Goal: Task Accomplishment & Management: Manage account settings

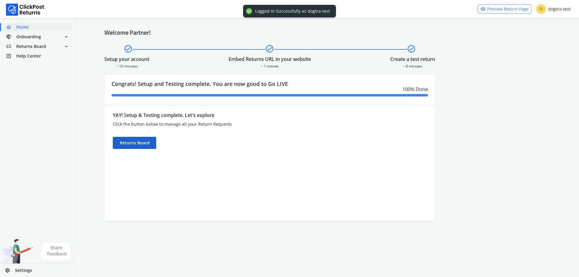
click at [124, 144] on div "Returns Board" at bounding box center [134, 143] width 43 height 12
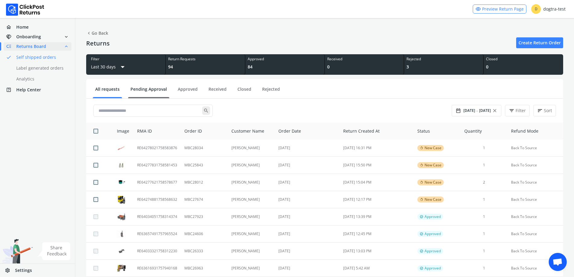
click at [146, 86] on ul "All requests Pending Approval Approved Received Closed Rejected" at bounding box center [324, 89] width 477 height 17
click at [148, 90] on link "Pending Approval" at bounding box center [148, 91] width 41 height 11
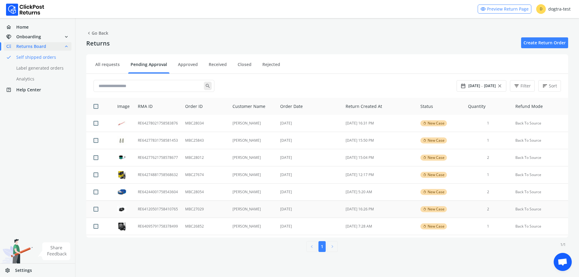
click at [206, 207] on td "MBC27029" at bounding box center [204, 209] width 47 height 17
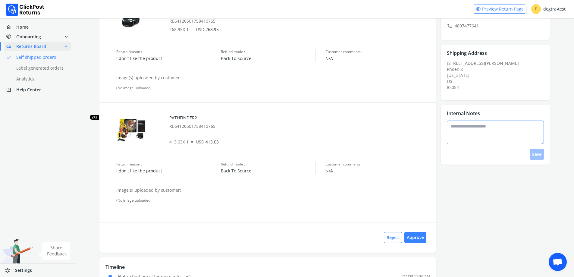
scroll to position [17, 0]
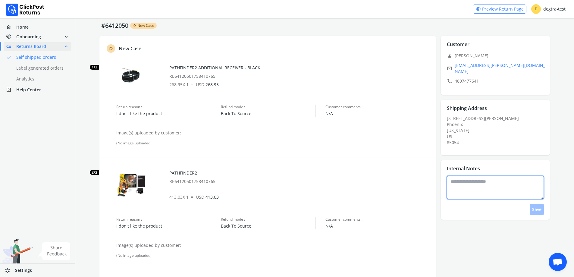
click at [495, 184] on textarea at bounding box center [495, 188] width 97 height 24
type textarea "*"
type textarea "**********"
click at [538, 204] on button "Save" at bounding box center [537, 209] width 14 height 11
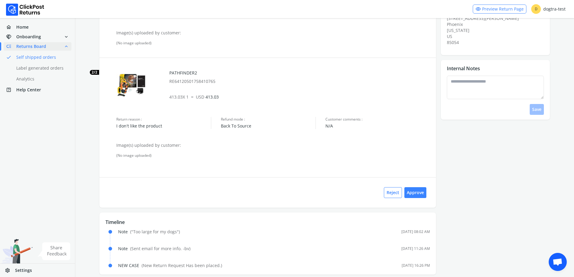
scroll to position [125, 0]
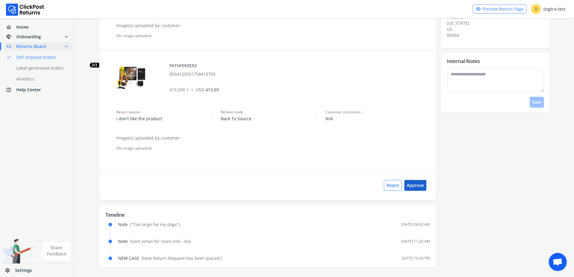
click at [420, 189] on button "Approve" at bounding box center [416, 185] width 22 height 11
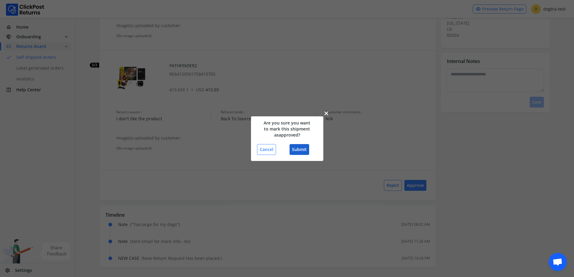
click at [299, 147] on button "Submit" at bounding box center [300, 149] width 20 height 11
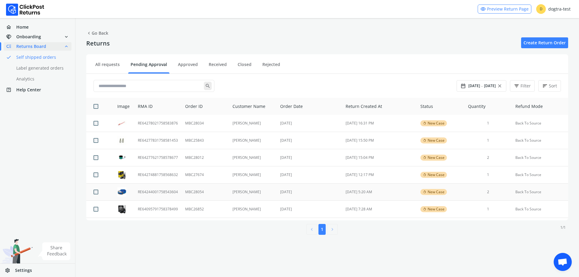
click at [217, 192] on td "MBC28054" at bounding box center [204, 192] width 47 height 17
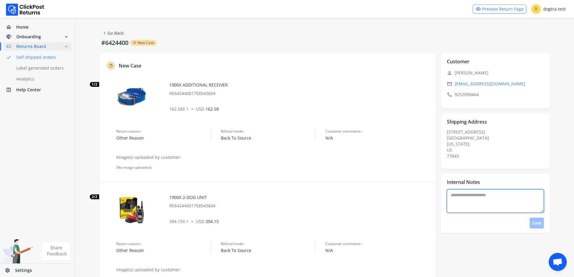
click at [474, 203] on textarea at bounding box center [495, 201] width 97 height 24
type textarea "*"
type textarea "**********"
click at [536, 222] on button "Save" at bounding box center [537, 223] width 14 height 11
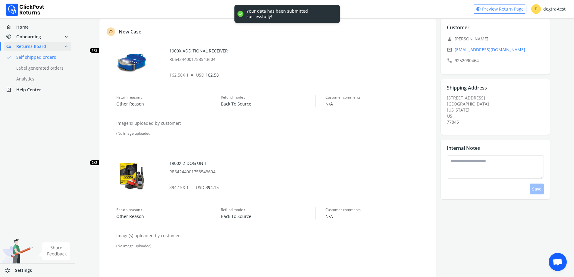
scroll to position [132, 0]
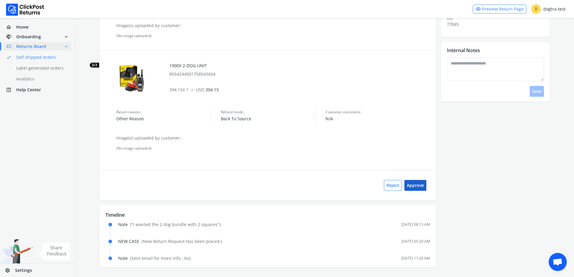
click at [422, 187] on button "Approve" at bounding box center [416, 185] width 22 height 11
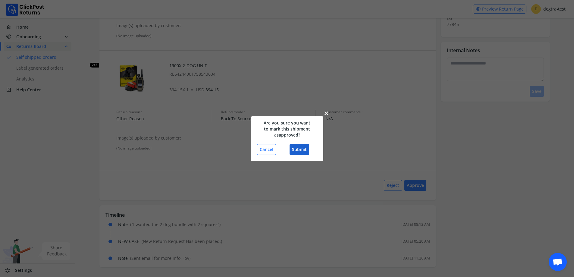
click at [301, 146] on button "Submit" at bounding box center [300, 149] width 20 height 11
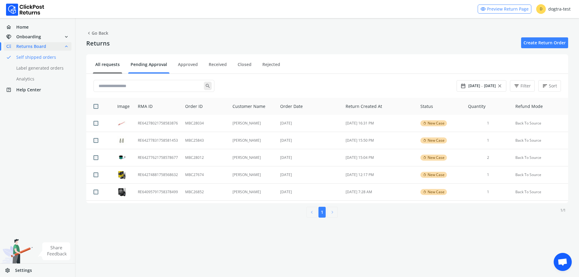
click at [114, 62] on link "All requests" at bounding box center [107, 67] width 29 height 11
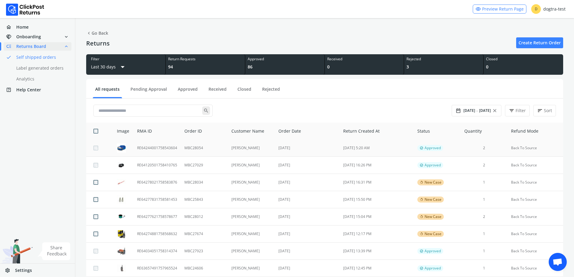
click at [240, 153] on td "[PERSON_NAME]" at bounding box center [251, 148] width 47 height 17
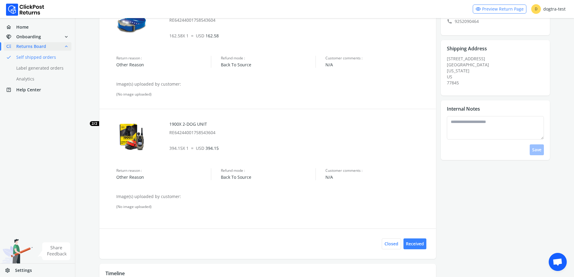
scroll to position [30, 0]
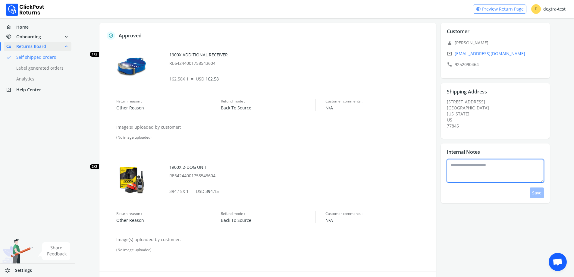
click at [483, 174] on textarea at bounding box center [495, 171] width 97 height 24
type textarea "**********"
drag, startPoint x: 539, startPoint y: 196, endPoint x: 535, endPoint y: 194, distance: 4.5
click at [536, 194] on button "Save" at bounding box center [537, 193] width 14 height 11
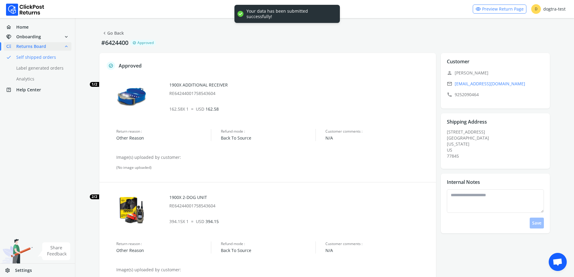
click at [117, 33] on link "chevron_left Go Back" at bounding box center [113, 33] width 22 height 8
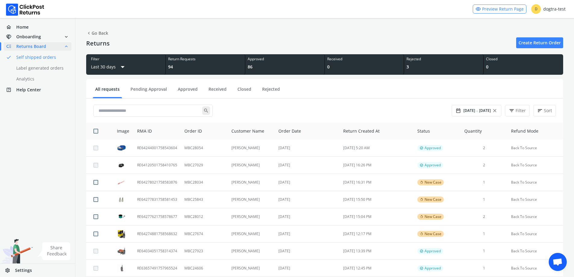
click at [148, 84] on ul "All requests Pending Approval Approved Received Closed Rejected" at bounding box center [324, 89] width 477 height 17
click at [148, 87] on link "Pending Approval" at bounding box center [148, 91] width 41 height 11
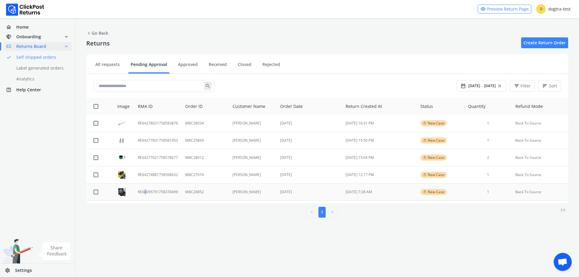
click at [144, 190] on td "RE64095791758378499" at bounding box center [157, 192] width 47 height 17
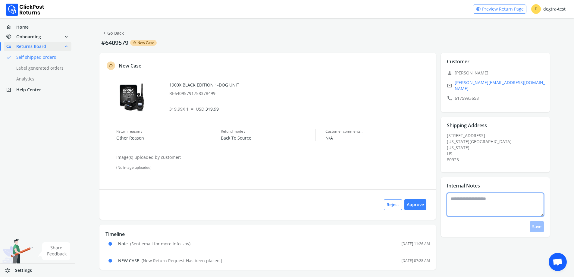
click at [477, 200] on textarea at bounding box center [495, 205] width 97 height 24
type textarea "*"
type textarea "**********"
click at [536, 223] on button "Save" at bounding box center [537, 226] width 14 height 11
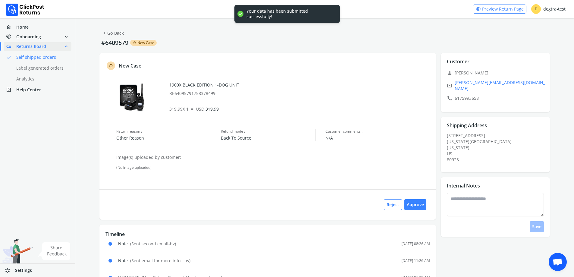
click at [106, 31] on span "chevron_left" at bounding box center [104, 33] width 5 height 8
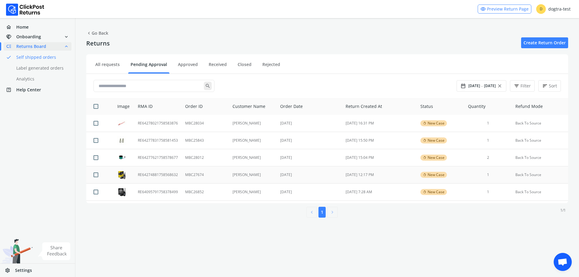
click at [157, 173] on td "RE64274881758568632" at bounding box center [157, 174] width 47 height 17
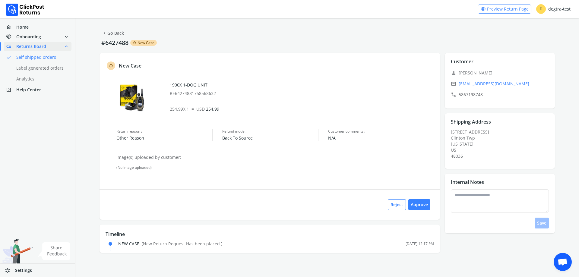
click at [118, 33] on link "chevron_left Go Back" at bounding box center [113, 33] width 22 height 8
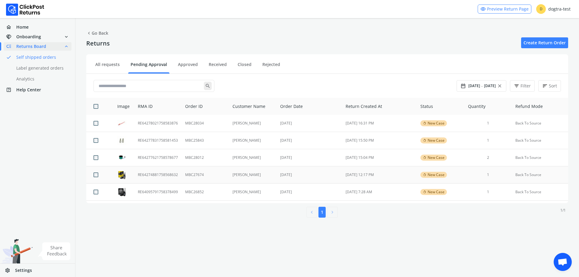
click at [166, 175] on td "RE64274881758568632" at bounding box center [157, 174] width 47 height 17
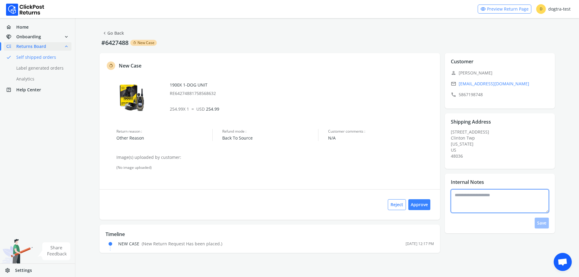
click at [469, 196] on textarea at bounding box center [500, 201] width 98 height 24
type textarea "*"
type textarea "**********"
click at [537, 218] on button "Save" at bounding box center [542, 223] width 14 height 11
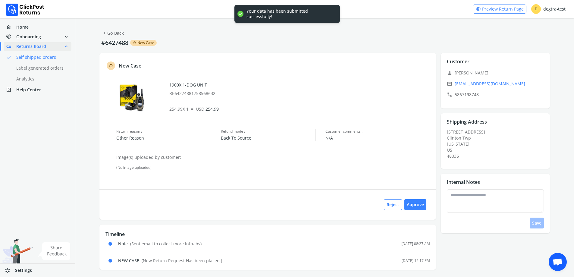
click at [118, 31] on link "chevron_left Go Back" at bounding box center [113, 33] width 22 height 8
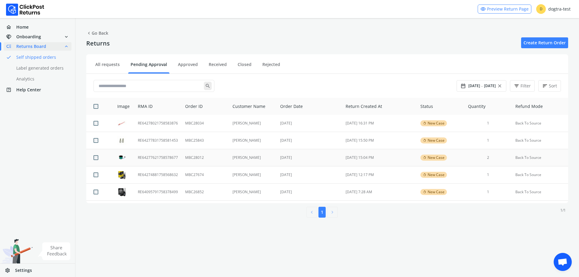
click at [224, 154] on td "MBC28012" at bounding box center [204, 157] width 47 height 17
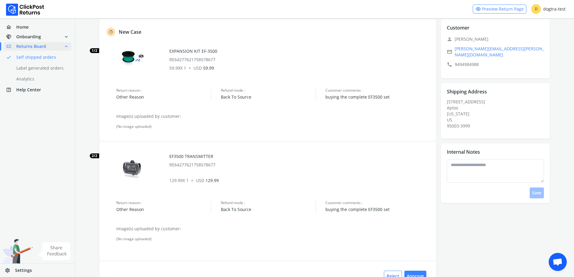
scroll to position [91, 0]
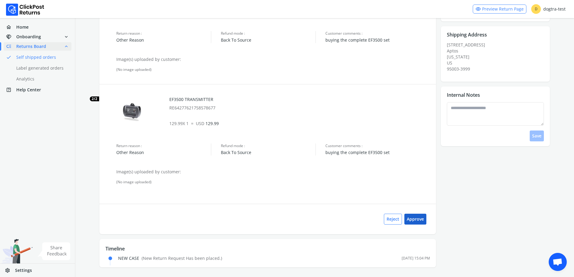
click at [418, 221] on button "Approve" at bounding box center [416, 219] width 22 height 11
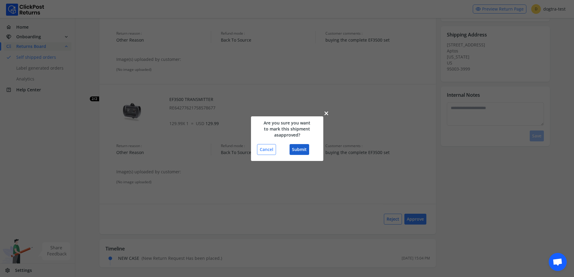
click at [309, 150] on button "Submit" at bounding box center [300, 149] width 20 height 11
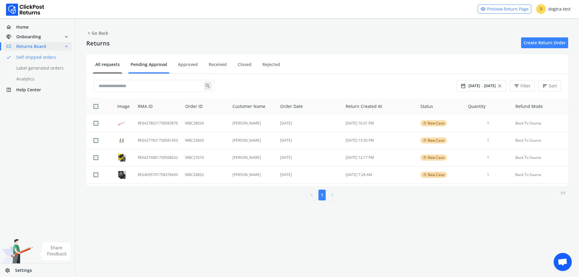
click at [108, 63] on link "All requests" at bounding box center [107, 67] width 29 height 11
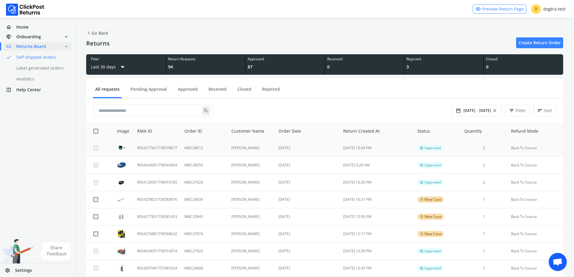
click at [240, 149] on td "[PERSON_NAME]" at bounding box center [251, 148] width 47 height 17
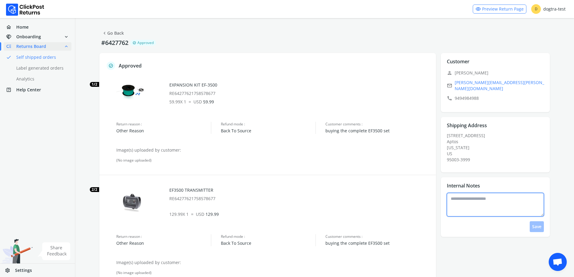
click at [474, 197] on textarea at bounding box center [495, 205] width 97 height 24
type textarea "**********"
click at [541, 227] on button "Save" at bounding box center [537, 226] width 14 height 11
click at [109, 31] on link "chevron_left Go Back" at bounding box center [113, 33] width 22 height 8
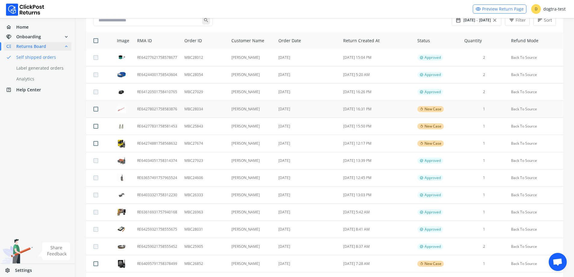
scroll to position [60, 0]
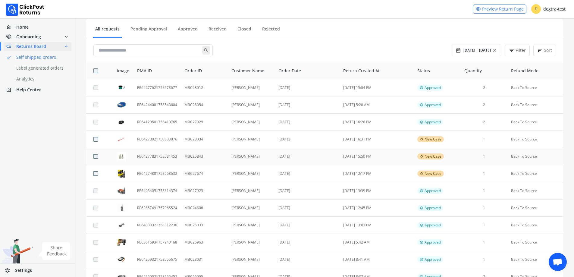
click at [226, 155] on td "MBC25843" at bounding box center [204, 156] width 47 height 17
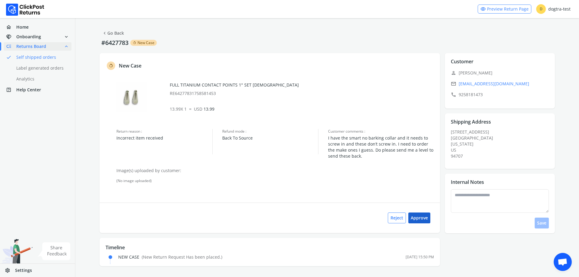
click at [425, 220] on button "Approve" at bounding box center [419, 218] width 22 height 11
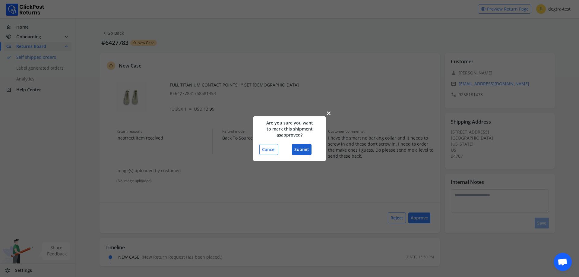
click at [303, 148] on button "Submit" at bounding box center [302, 149] width 20 height 11
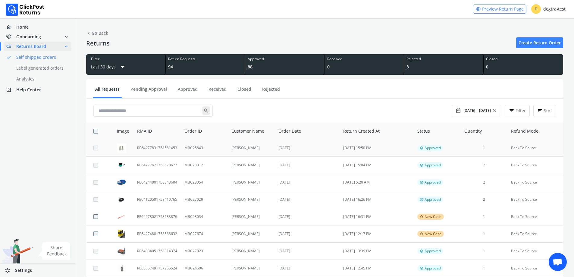
click at [257, 146] on td "[PERSON_NAME]" at bounding box center [251, 148] width 47 height 17
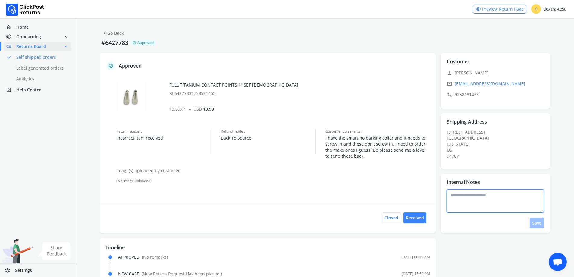
click at [476, 204] on textarea at bounding box center [495, 201] width 97 height 24
type textarea "**********"
click at [537, 225] on button "Save" at bounding box center [537, 223] width 14 height 11
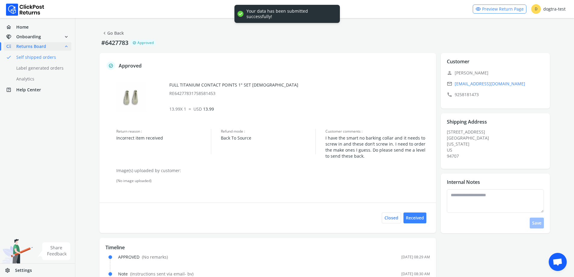
click at [109, 29] on link "chevron_left Go Back" at bounding box center [113, 33] width 22 height 8
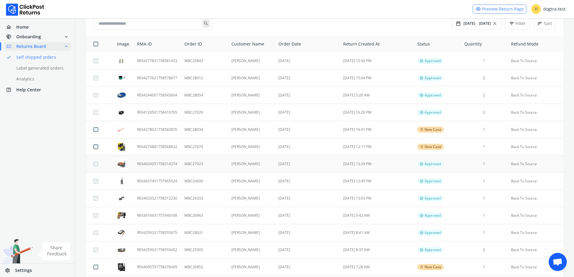
scroll to position [90, 0]
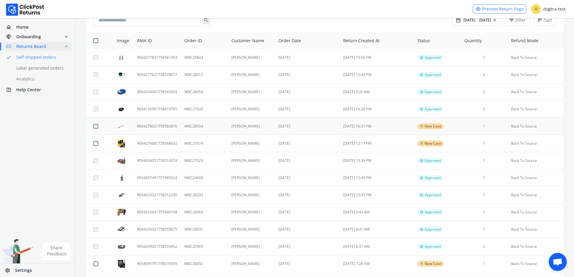
click at [254, 125] on td "[PERSON_NAME]" at bounding box center [251, 126] width 47 height 17
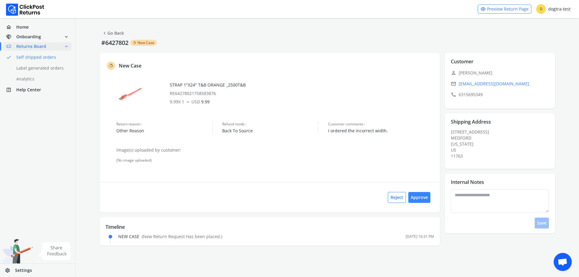
click at [116, 36] on link "chevron_left Go Back" at bounding box center [113, 33] width 22 height 8
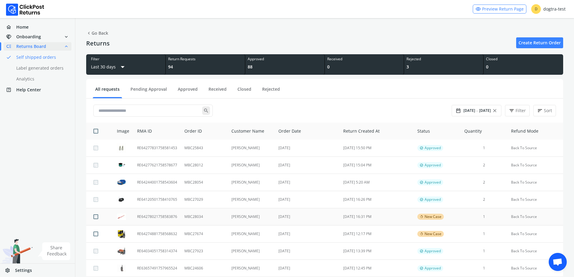
click at [300, 219] on td "[DATE]" at bounding box center [307, 216] width 65 height 17
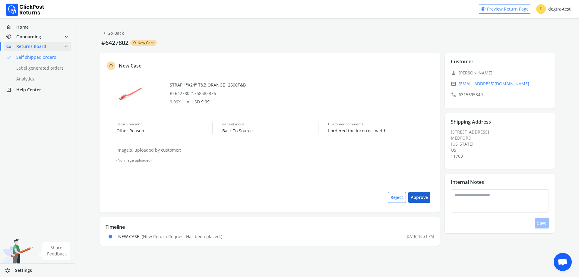
click at [428, 198] on button "Approve" at bounding box center [419, 197] width 22 height 11
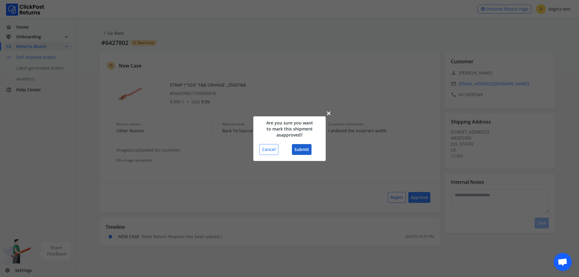
click at [307, 151] on button "Submit" at bounding box center [302, 149] width 20 height 11
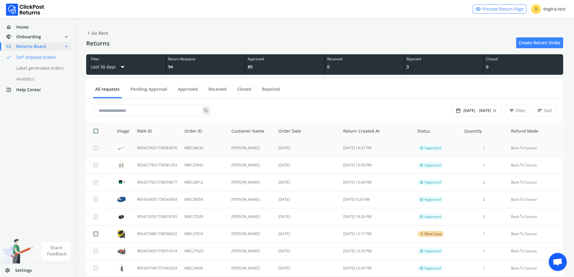
click at [160, 148] on td "RE64278021758583876" at bounding box center [157, 148] width 47 height 17
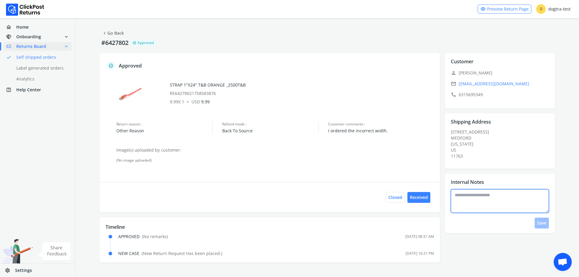
click at [479, 199] on textarea at bounding box center [500, 201] width 98 height 24
type textarea "*"
type textarea "**********"
click at [543, 221] on button "Save" at bounding box center [542, 223] width 14 height 11
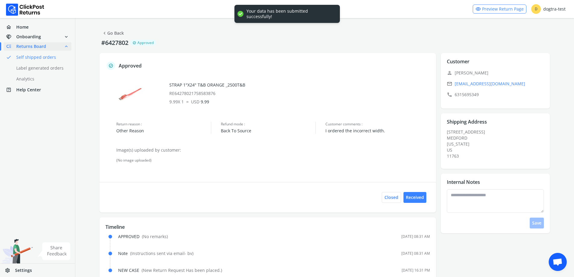
click at [101, 34] on button "chevron_left Go Back" at bounding box center [112, 33] width 27 height 11
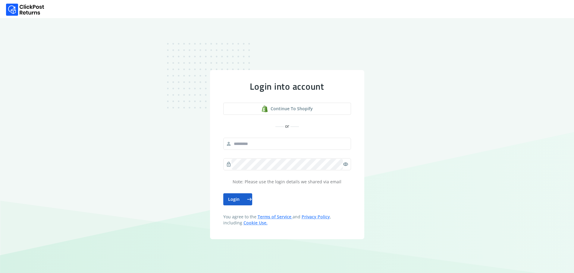
click at [246, 205] on button "Login east" at bounding box center [237, 199] width 29 height 12
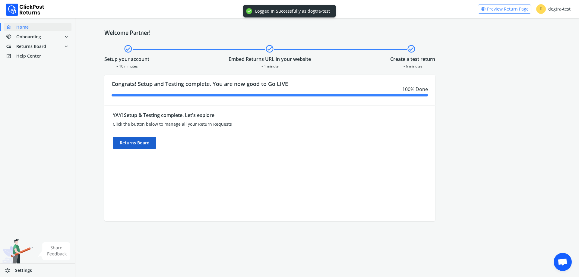
click at [126, 141] on div "Returns Board" at bounding box center [134, 143] width 43 height 12
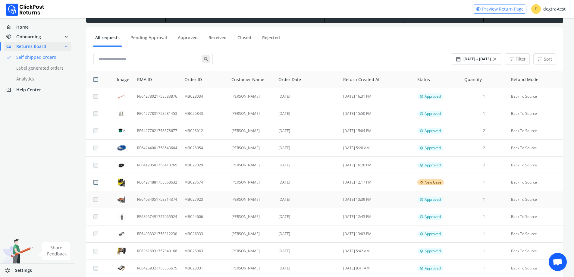
scroll to position [60, 0]
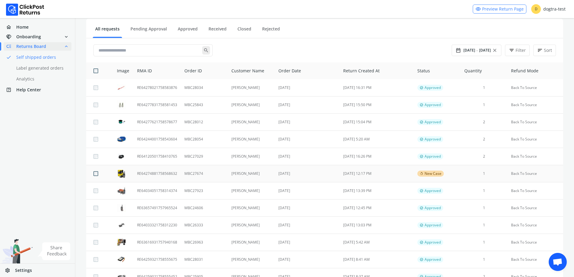
click at [222, 175] on td "MBC27674" at bounding box center [204, 173] width 47 height 17
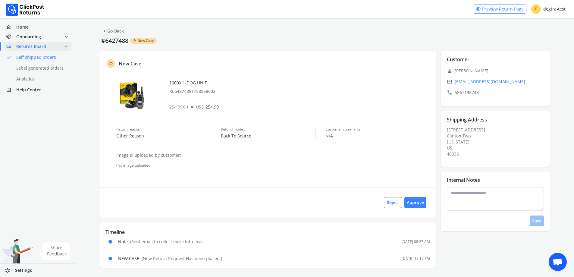
scroll to position [2, 0]
click at [482, 198] on textarea at bounding box center [495, 199] width 97 height 24
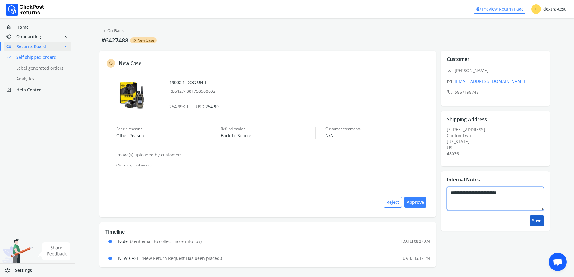
type textarea "**********"
click at [538, 223] on button "Save" at bounding box center [537, 220] width 14 height 11
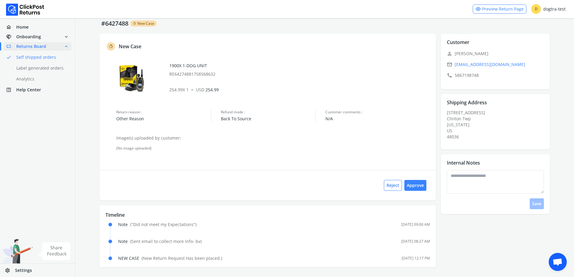
scroll to position [0, 0]
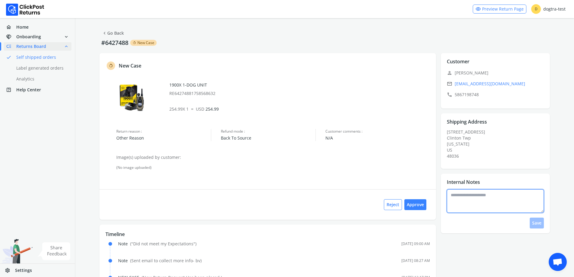
click at [499, 207] on textarea at bounding box center [495, 201] width 97 height 24
click at [422, 207] on button "Approve" at bounding box center [416, 204] width 22 height 11
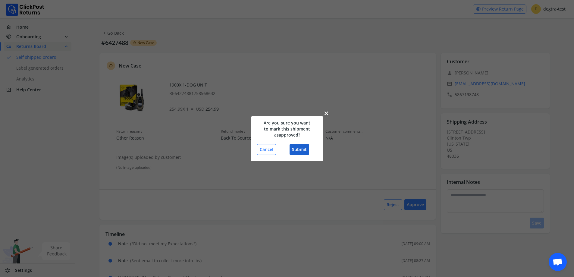
click at [298, 147] on button "Submit" at bounding box center [300, 149] width 20 height 11
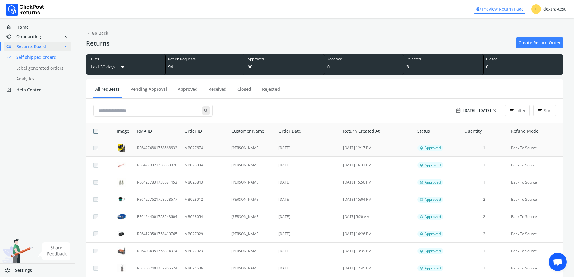
click at [238, 149] on td "[PERSON_NAME]" at bounding box center [251, 148] width 47 height 17
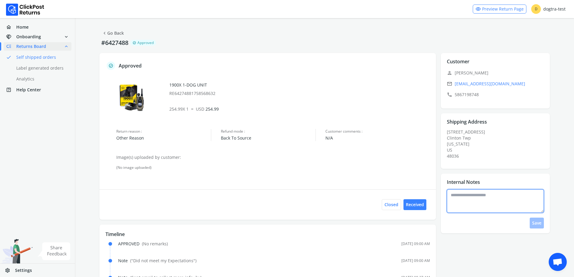
click at [473, 200] on textarea at bounding box center [495, 201] width 97 height 24
type textarea "**********"
click at [541, 225] on button "Save" at bounding box center [537, 223] width 14 height 11
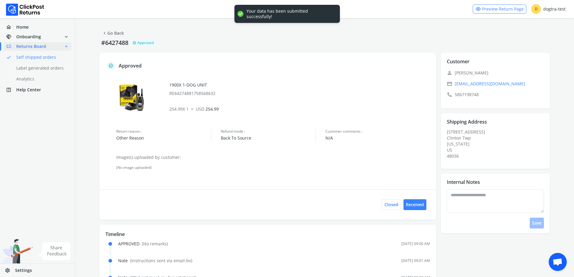
click at [118, 35] on link "chevron_left Go Back" at bounding box center [113, 33] width 22 height 8
